Goal: Task Accomplishment & Management: Manage account settings

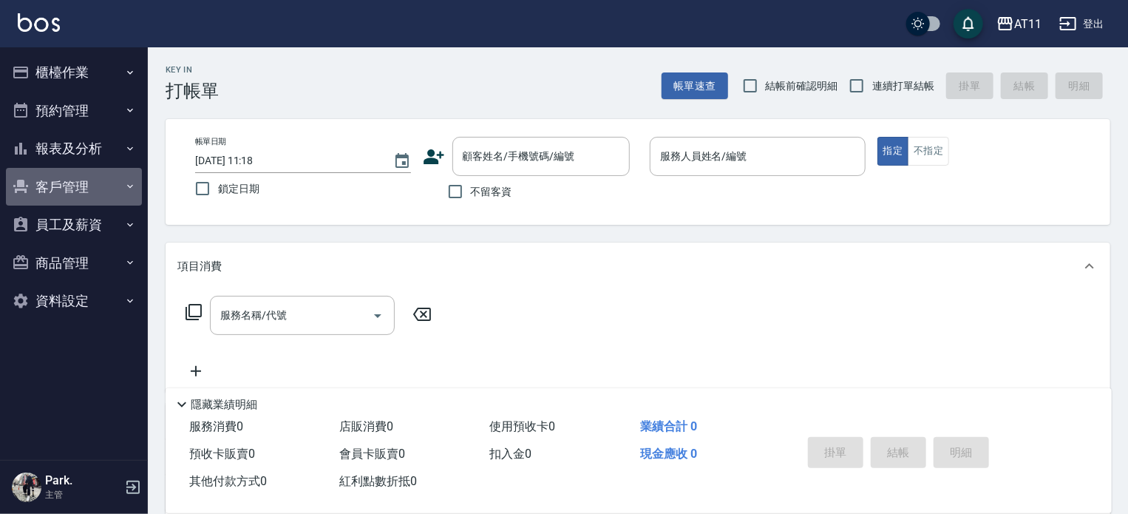
click at [71, 189] on button "客戶管理" at bounding box center [74, 187] width 136 height 38
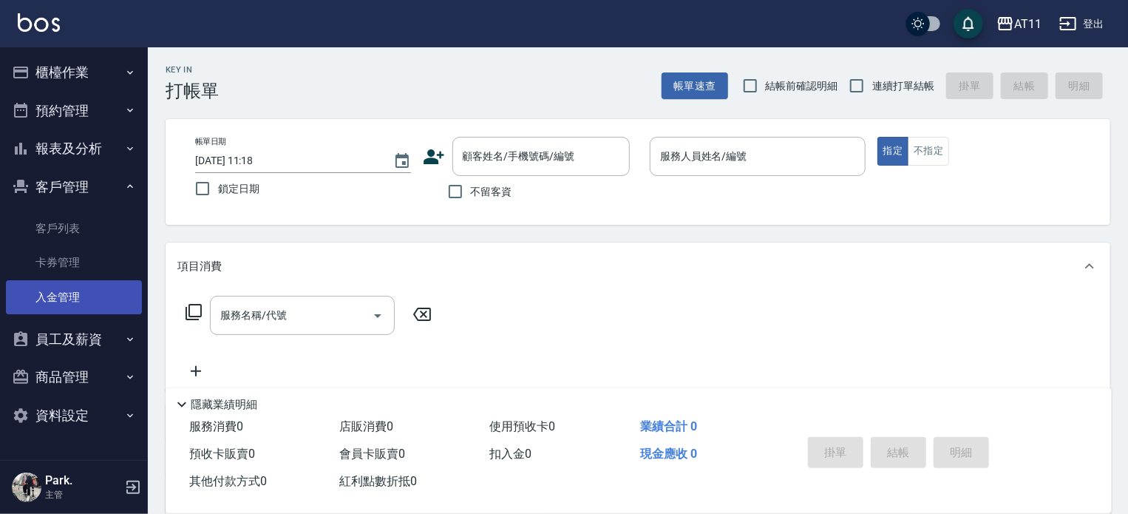
click at [82, 302] on link "入金管理" at bounding box center [74, 297] width 136 height 34
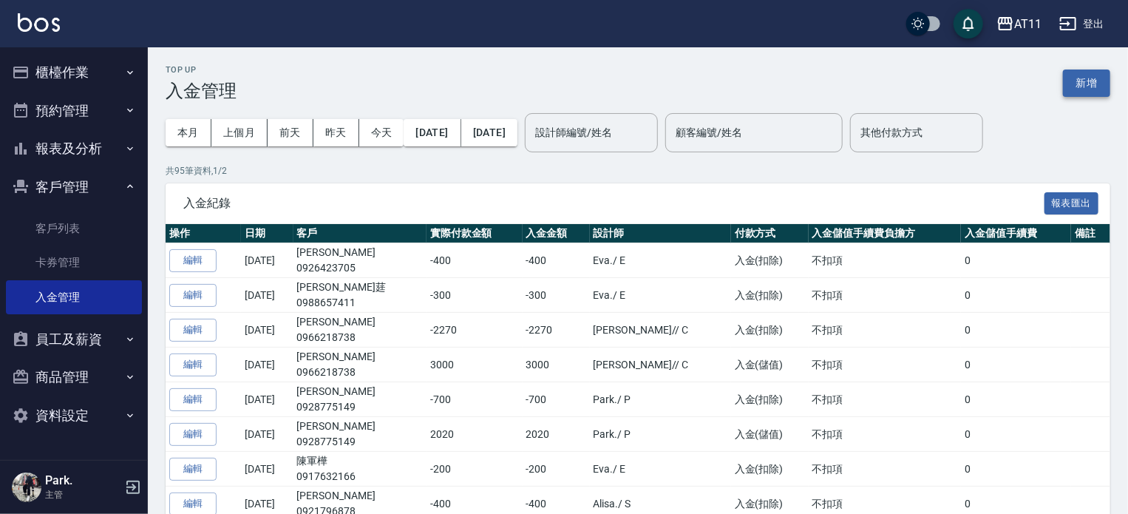
click at [1088, 78] on button "新增" at bounding box center [1086, 83] width 47 height 27
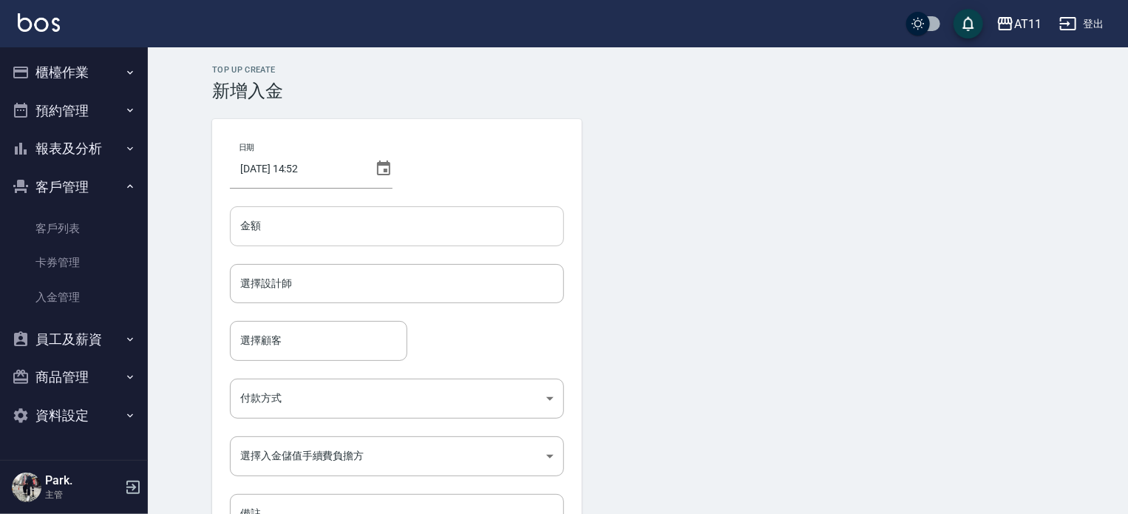
click at [292, 230] on input "金額" at bounding box center [397, 226] width 334 height 40
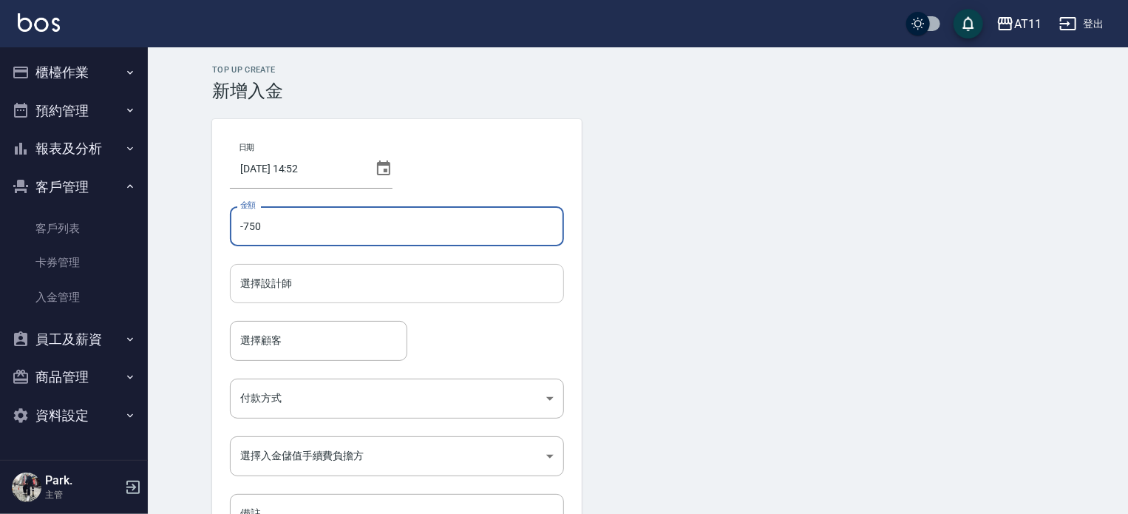
type input "-750"
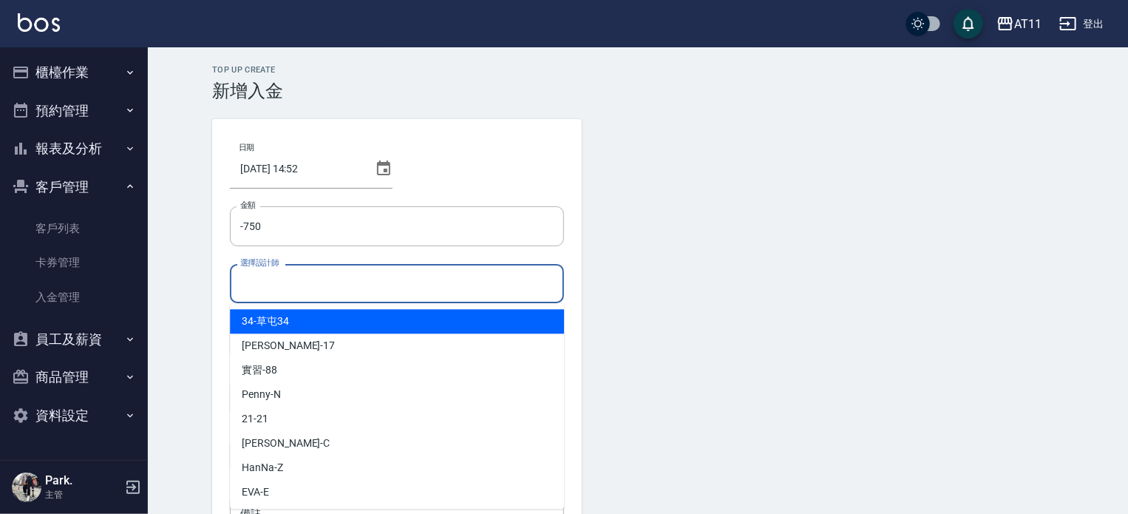
click at [323, 274] on input "選擇設計師" at bounding box center [397, 284] width 321 height 26
click at [343, 326] on div "Alisa -S" at bounding box center [397, 321] width 334 height 24
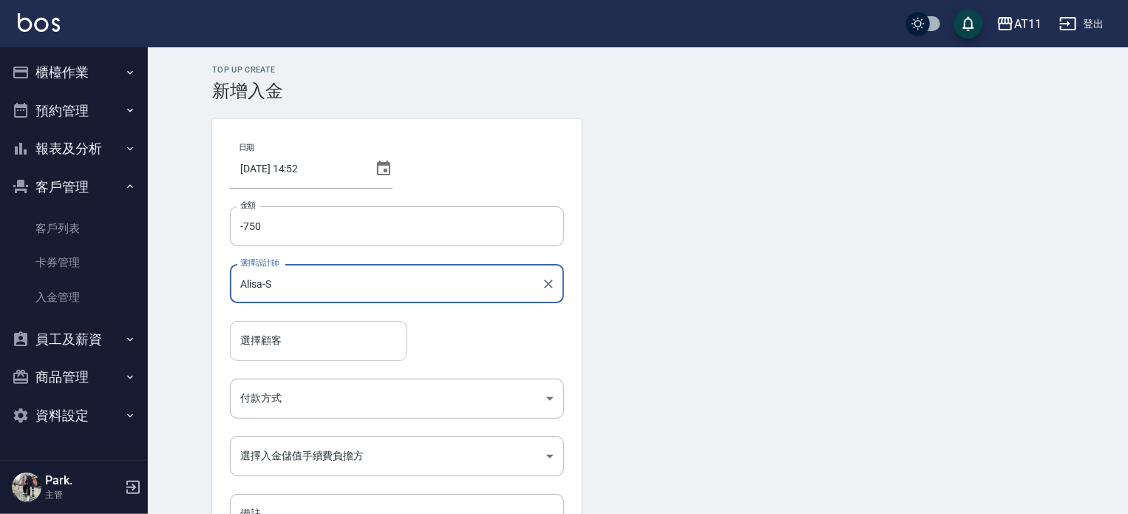
type input "Alisa-S"
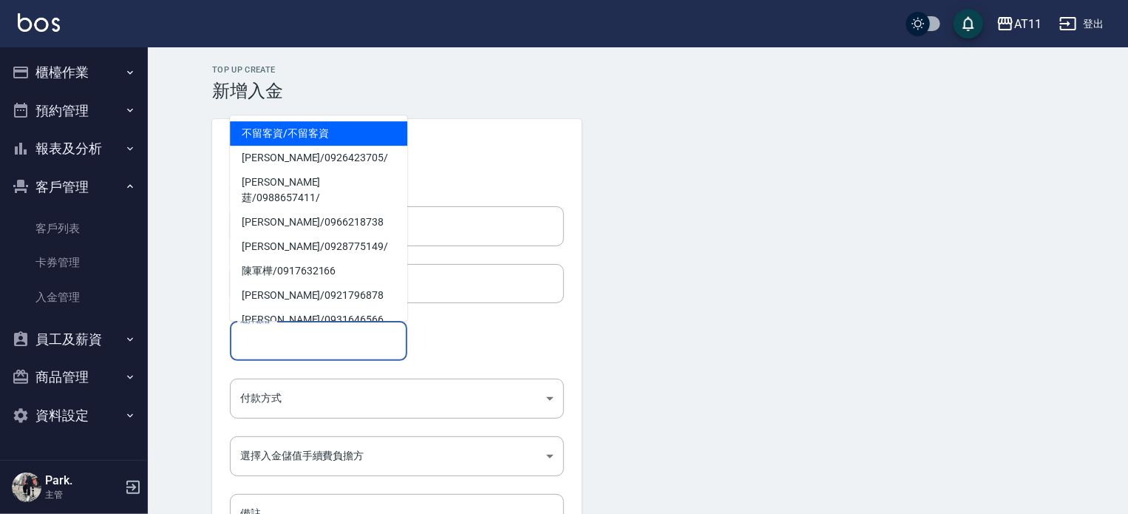
click at [334, 345] on input "選擇顧客" at bounding box center [319, 341] width 164 height 26
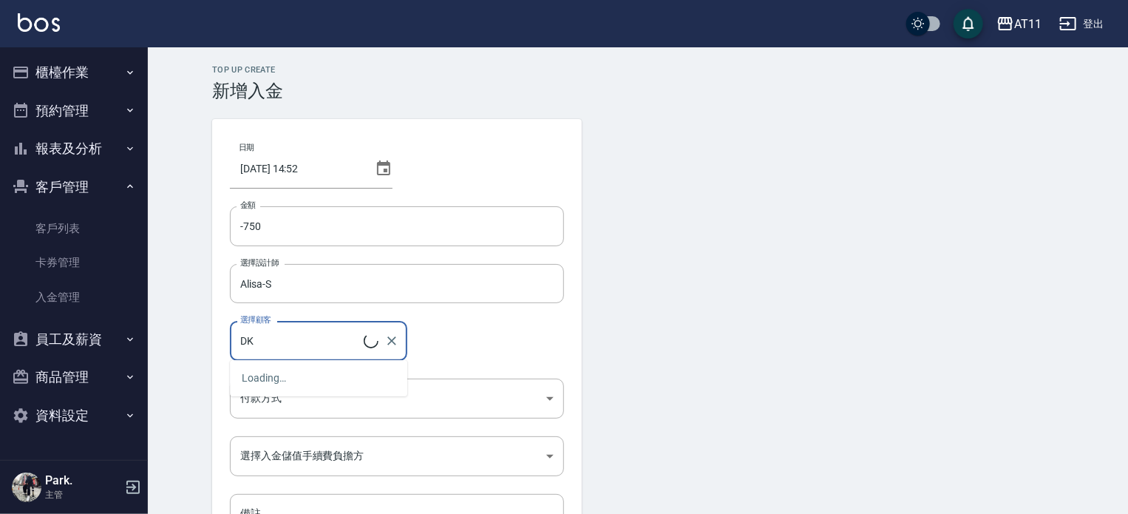
type input "D"
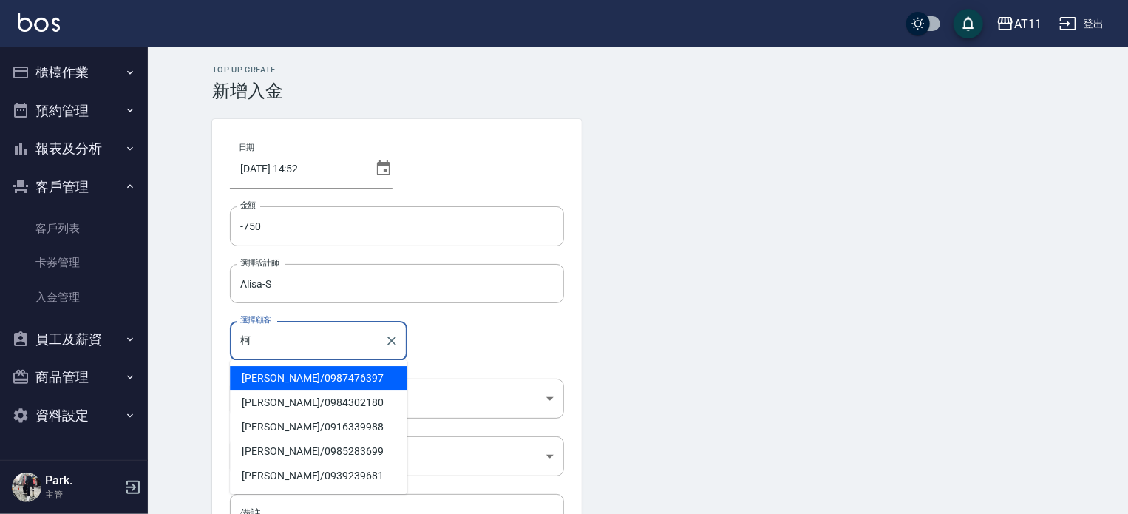
click at [263, 381] on span "[PERSON_NAME]/ 0987476397" at bounding box center [318, 378] width 177 height 24
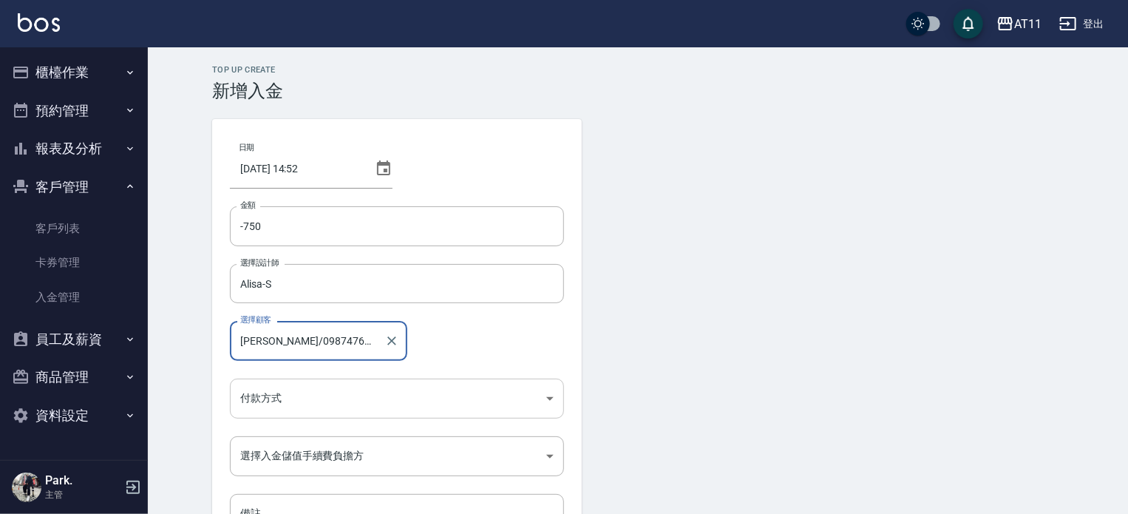
type input "[PERSON_NAME]/0987476397"
click at [275, 392] on body "AT11 登出 櫃檯作業 打帳單 帳單列表 現金收支登錄 材料自購登錄 每日結帳 排班表 現場電腦打卡 掃碼打卡 預約管理 預約管理 單日預約紀錄 單週預約紀…" at bounding box center [564, 307] width 1128 height 614
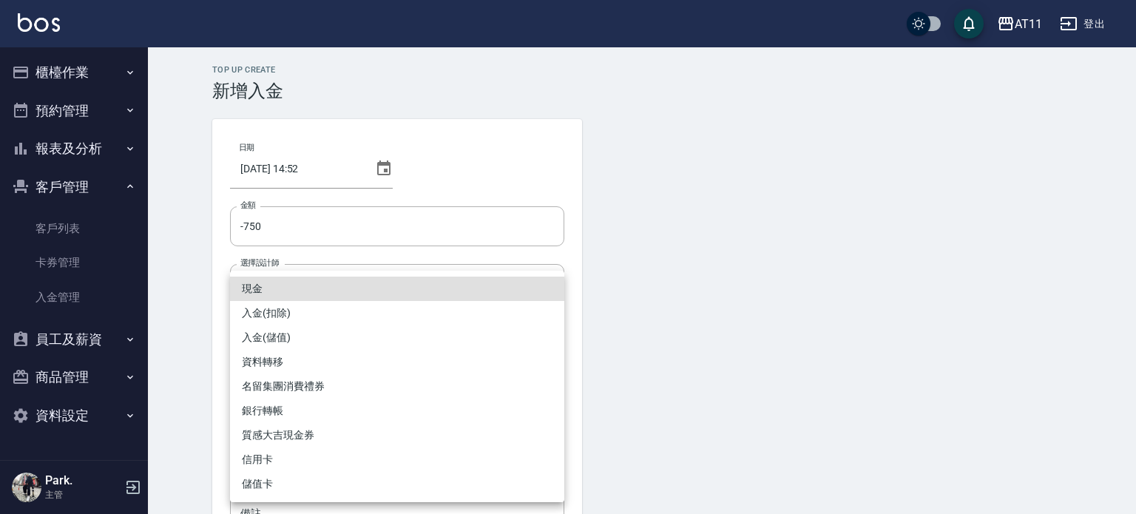
click at [313, 313] on li "入金(扣除)" at bounding box center [397, 313] width 334 height 24
type input "入金(扣除)"
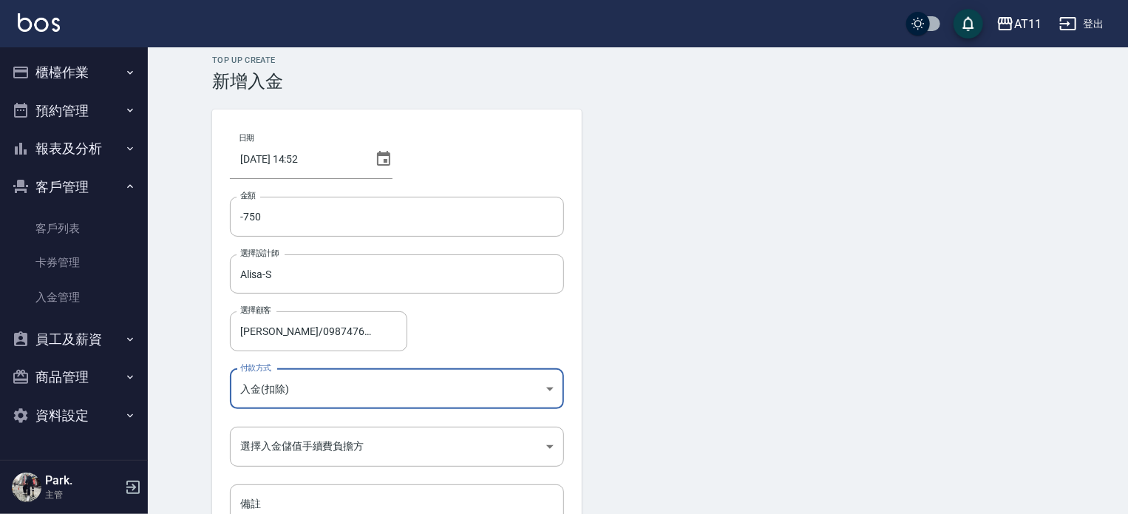
scroll to position [100, 0]
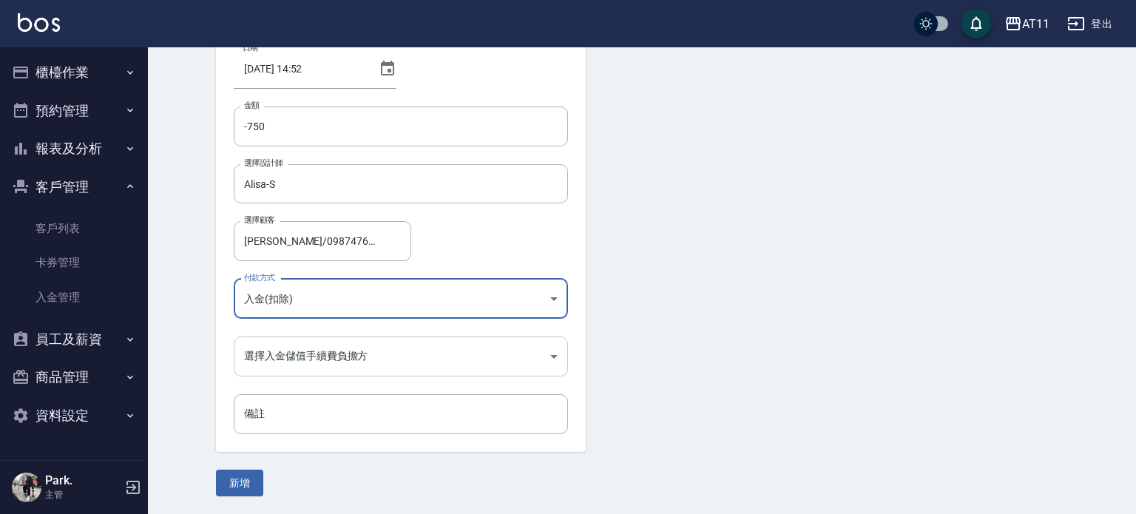
click at [336, 353] on body "AT11 登出 櫃檯作業 打帳單 帳單列表 現金收支登錄 材料自購登錄 每日結帳 排班表 現場電腦打卡 掃碼打卡 預約管理 預約管理 單日預約紀錄 單週預約紀…" at bounding box center [568, 207] width 1136 height 614
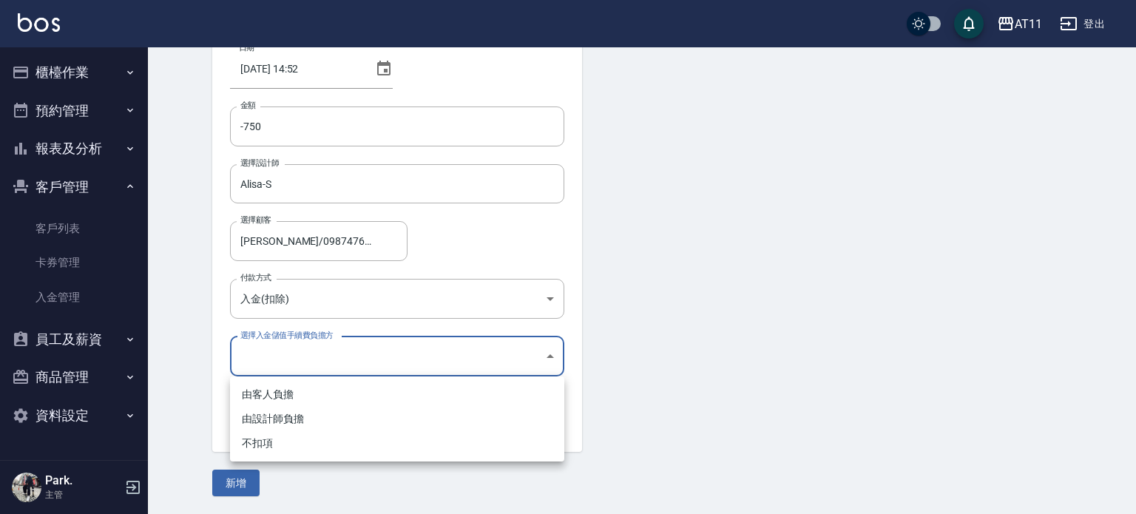
drag, startPoint x: 350, startPoint y: 445, endPoint x: 321, endPoint y: 459, distance: 32.1
click at [350, 446] on li "不扣項" at bounding box center [397, 443] width 334 height 24
type input "WITHOUTHANDLINGFEE"
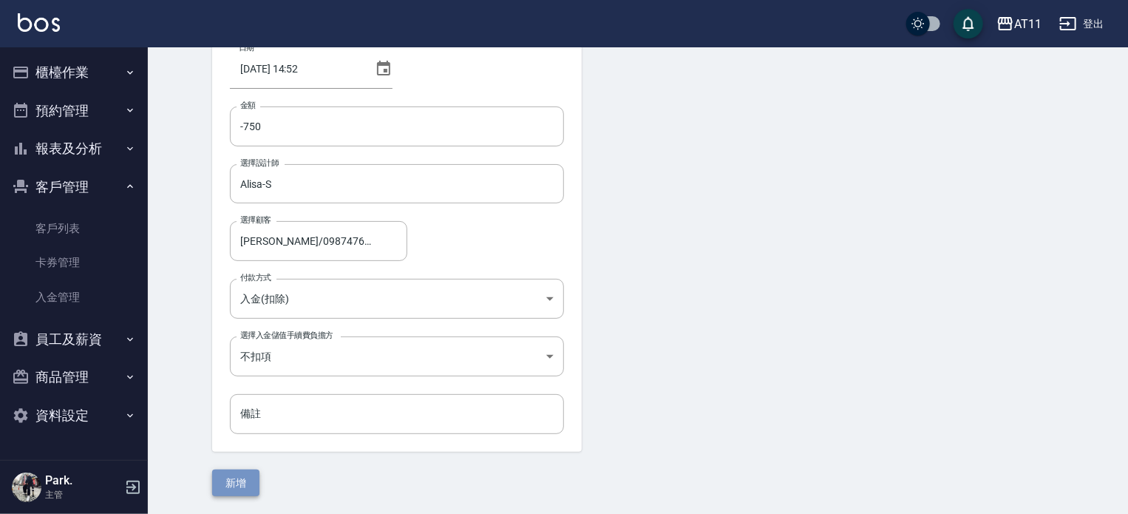
click at [251, 481] on button "新增" at bounding box center [235, 483] width 47 height 27
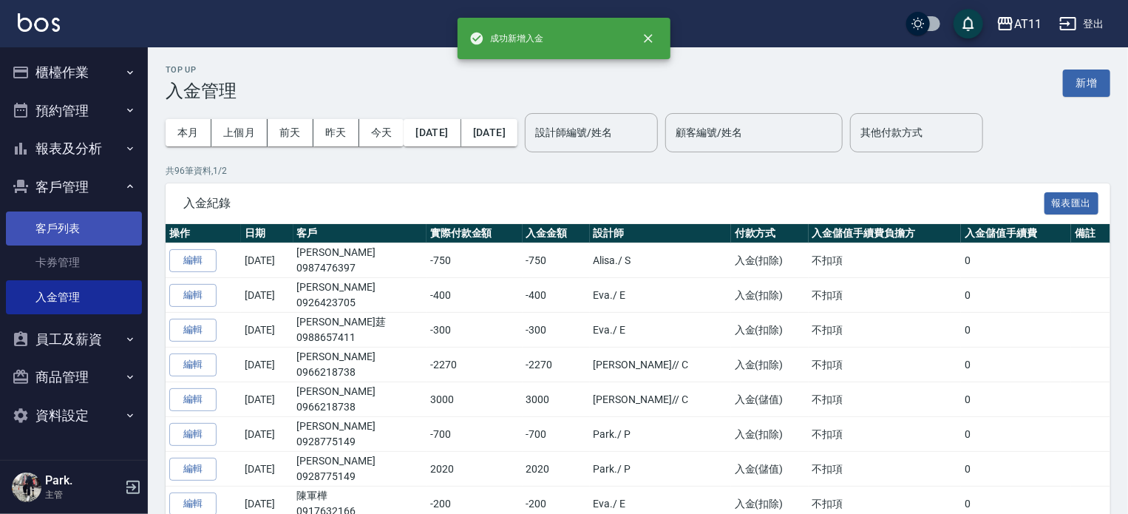
click at [71, 226] on link "客戶列表" at bounding box center [74, 228] width 136 height 34
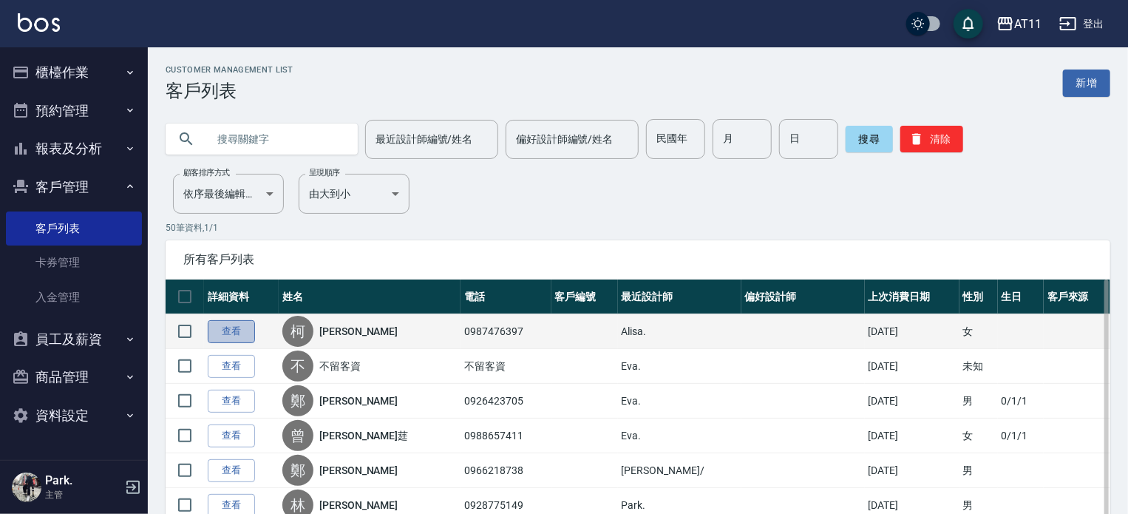
click at [243, 331] on link "查看" at bounding box center [231, 331] width 47 height 23
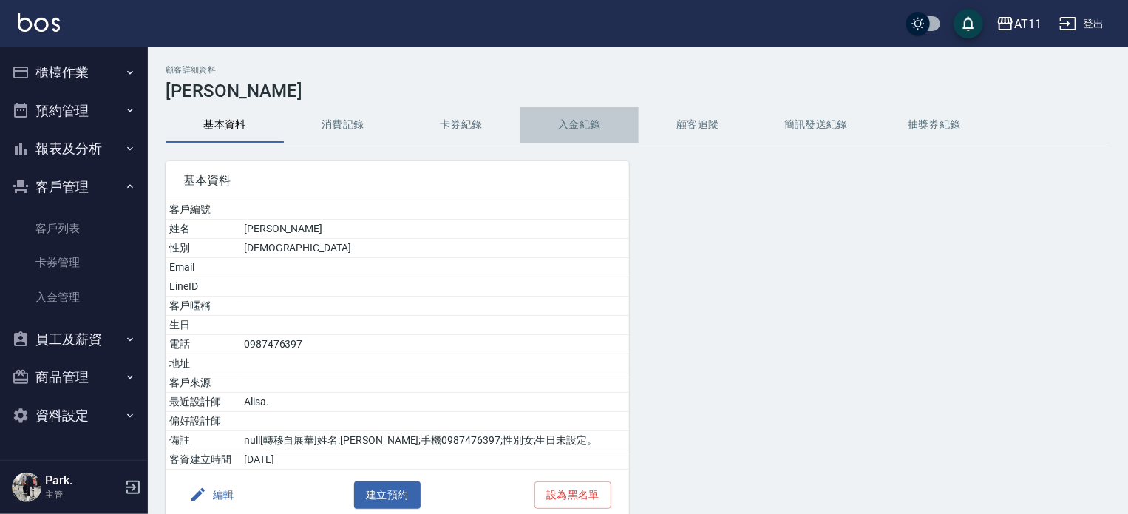
click at [590, 126] on button "入金紀錄" at bounding box center [580, 124] width 118 height 35
